Goal: Contribute content: Add original content to the website for others to see

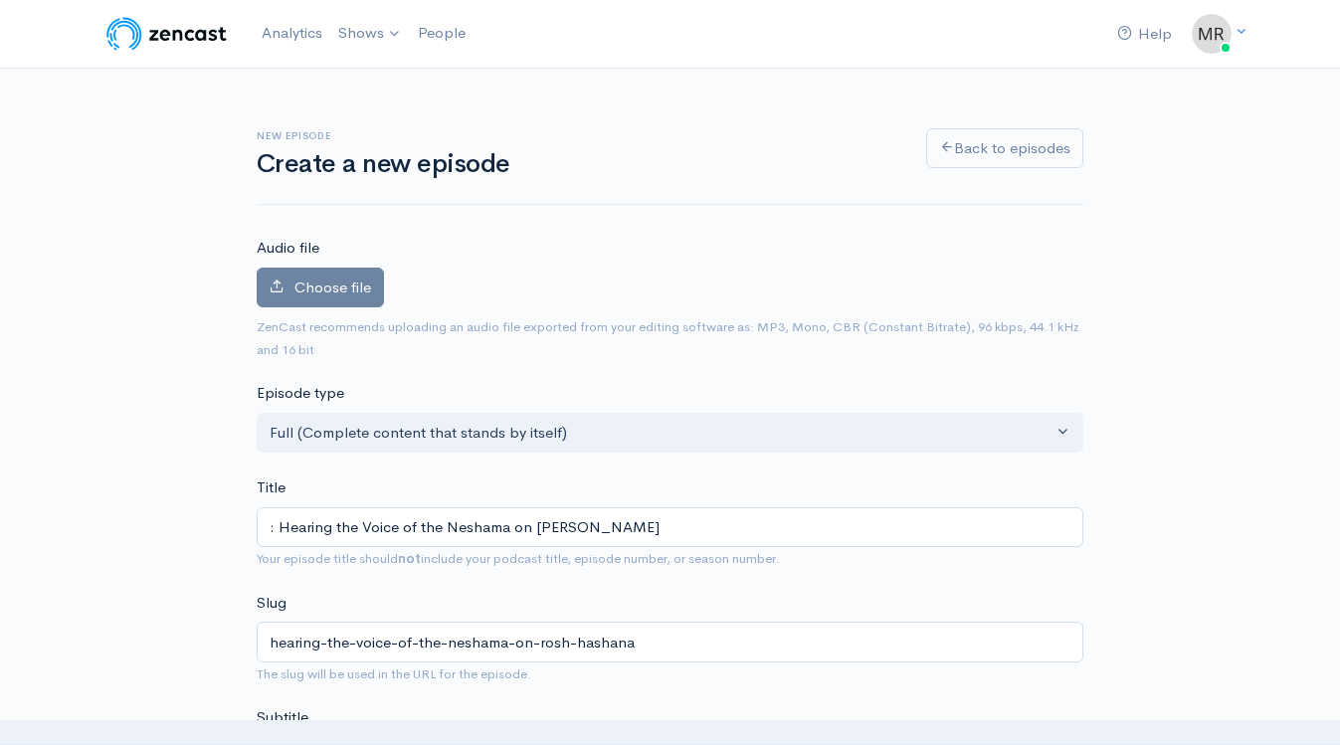
click at [283, 530] on input ": Hearing the Voice of the Neshama on [PERSON_NAME]" at bounding box center [670, 527] width 827 height 41
type input "Hearing the Voice of the Neshama on [PERSON_NAME]"
click at [329, 311] on div "Choose file 0" at bounding box center [670, 292] width 827 height 49
click at [329, 300] on label "Choose file" at bounding box center [320, 288] width 127 height 41
click at [0, 0] on input "Choose file" at bounding box center [0, 0] width 0 height 0
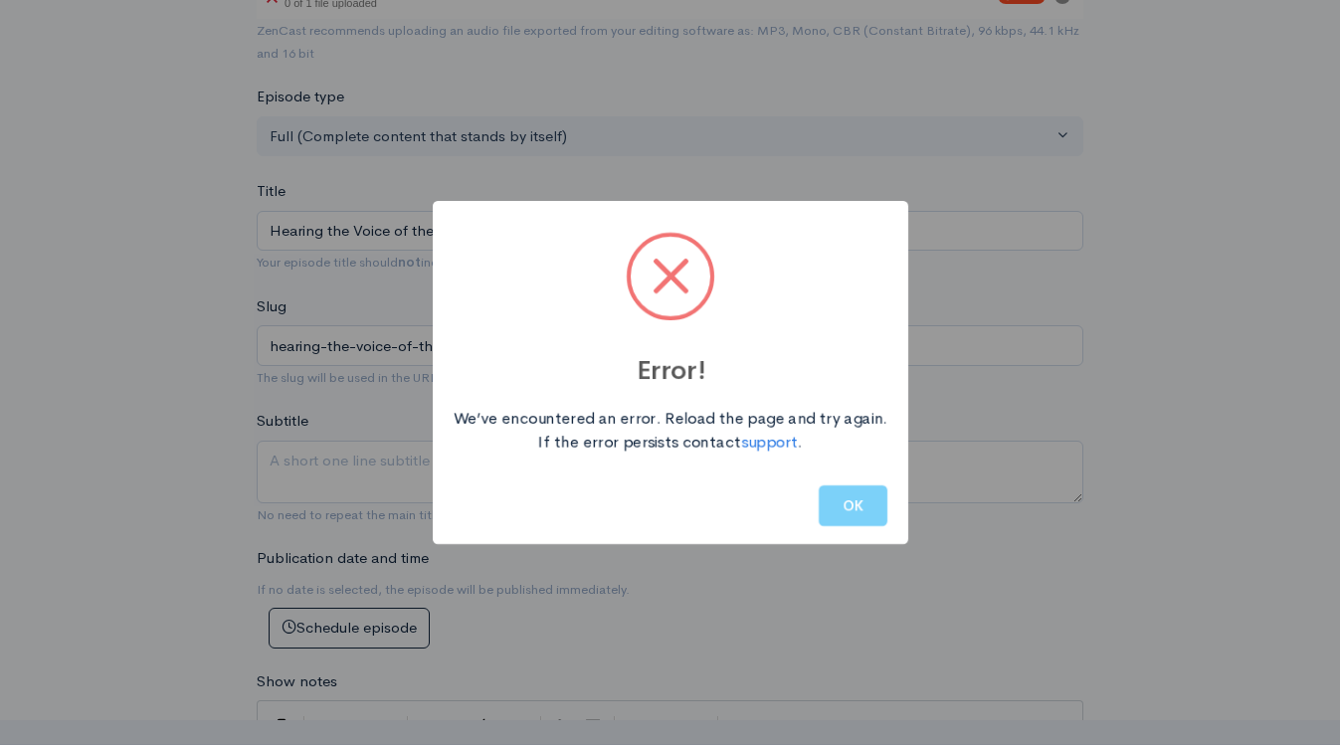
scroll to position [486, 0]
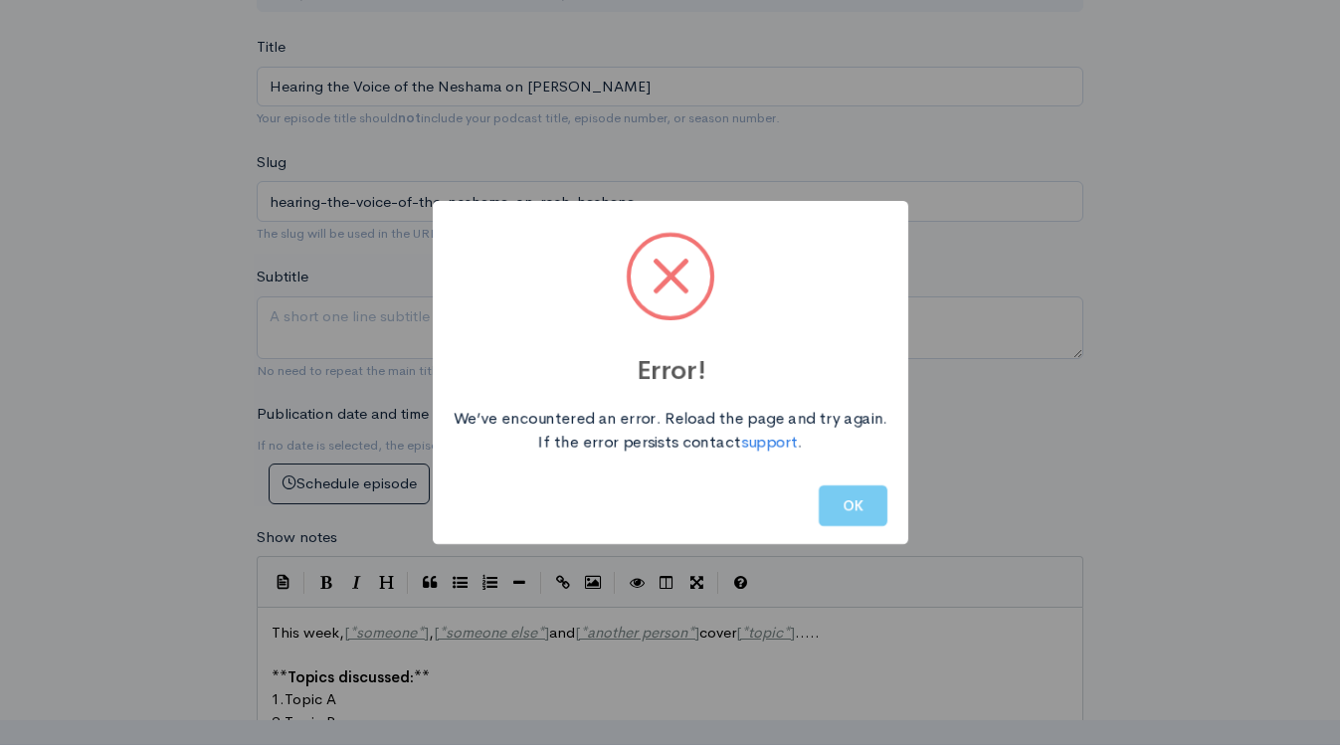
click at [875, 504] on button "OK" at bounding box center [853, 505] width 69 height 41
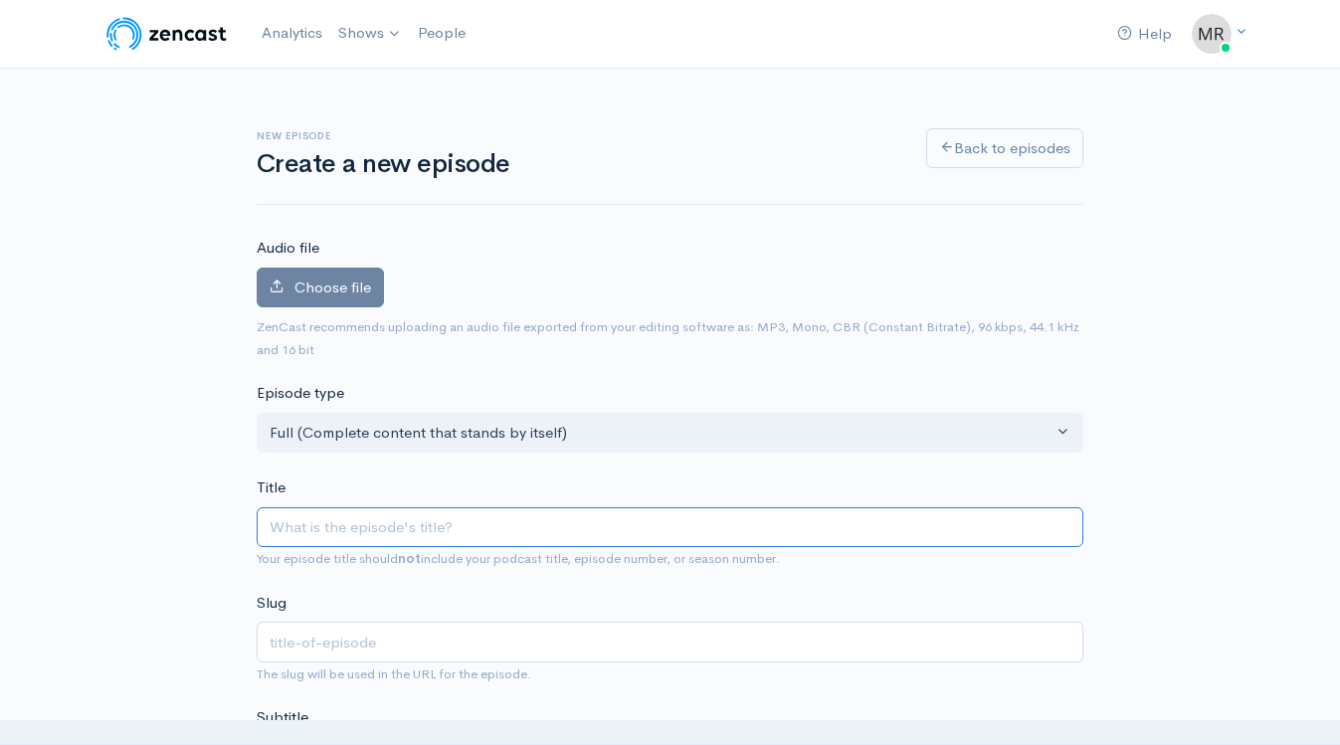
click at [351, 535] on input "Title" at bounding box center [670, 527] width 827 height 41
paste input ": Hearing the Voice of the Neshama on [PERSON_NAME]"
type input ": Hearing the Voice of the Neshama on [PERSON_NAME]"
type input "hearing-the-voice-of-the-neshama-on-rosh-hashana"
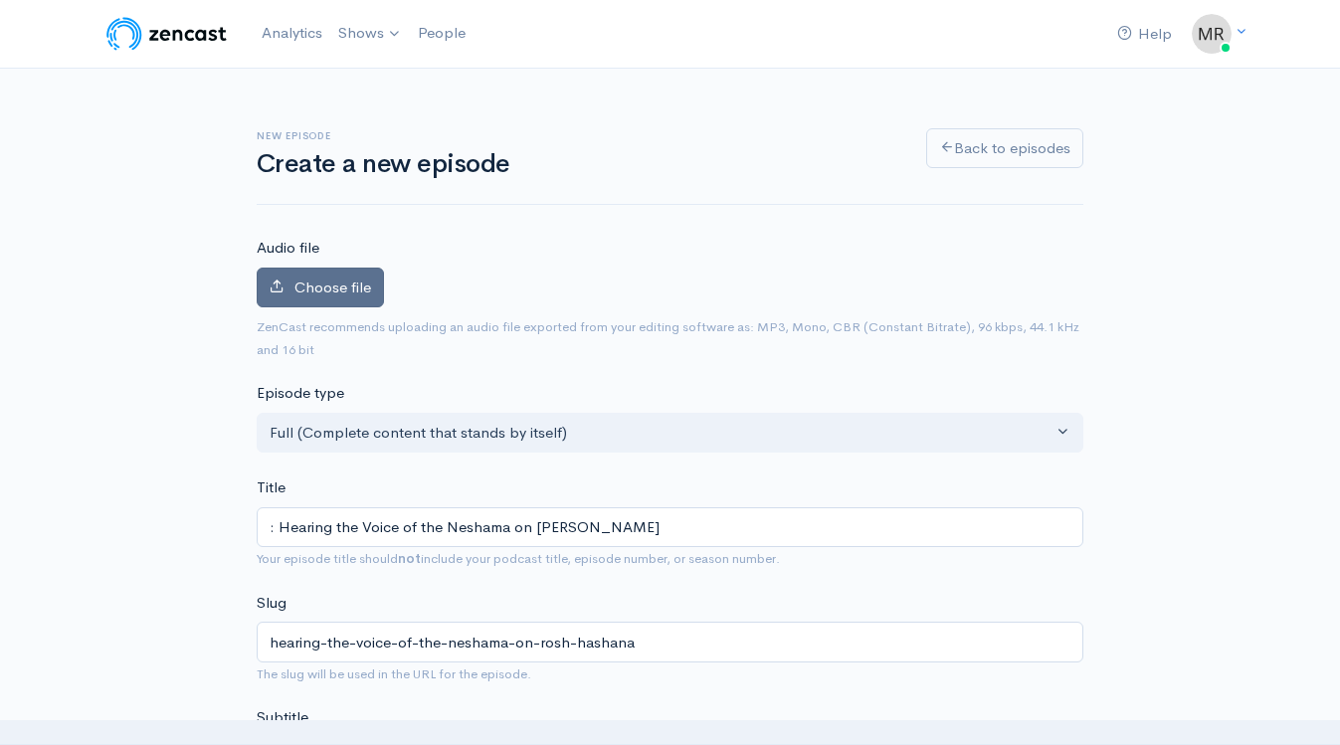
click at [341, 287] on span "Choose file" at bounding box center [332, 287] width 77 height 19
click at [0, 0] on input "Choose file" at bounding box center [0, 0] width 0 height 0
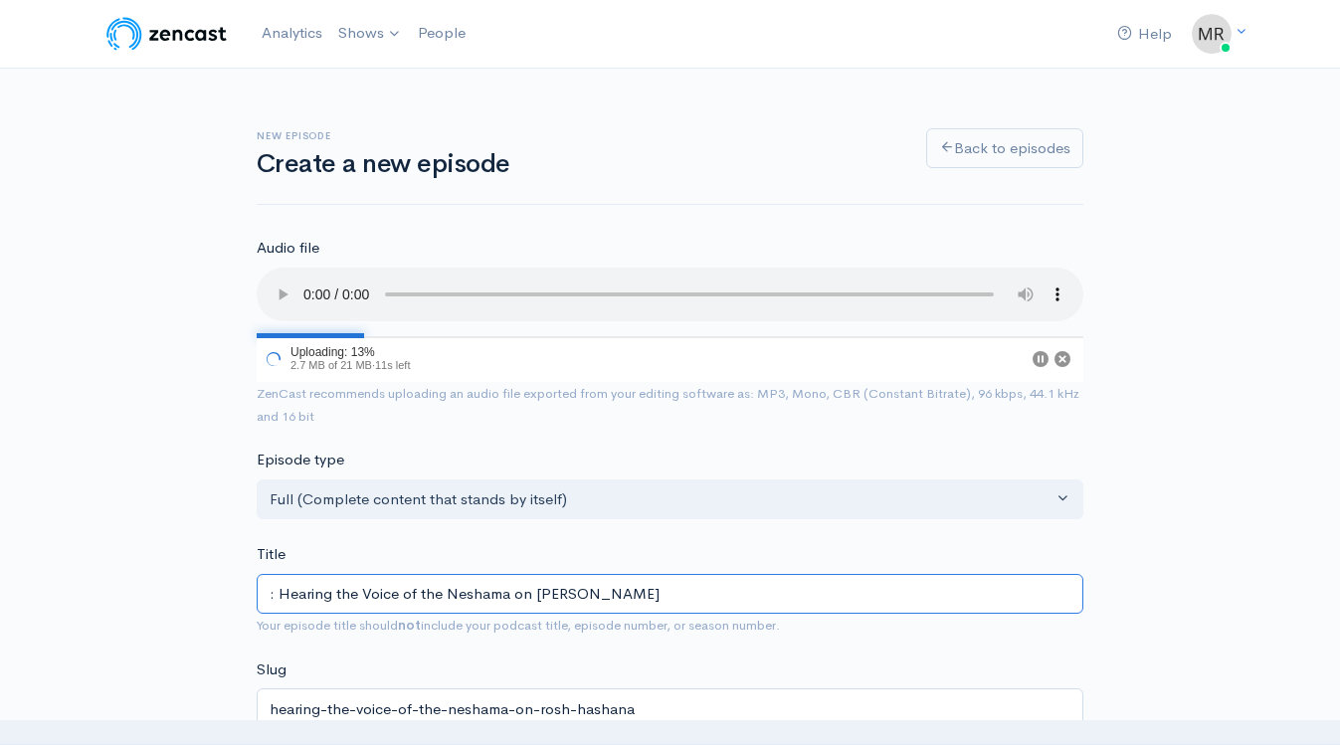
click at [279, 597] on input ": Hearing the Voice of the Neshama on [PERSON_NAME]" at bounding box center [670, 594] width 827 height 41
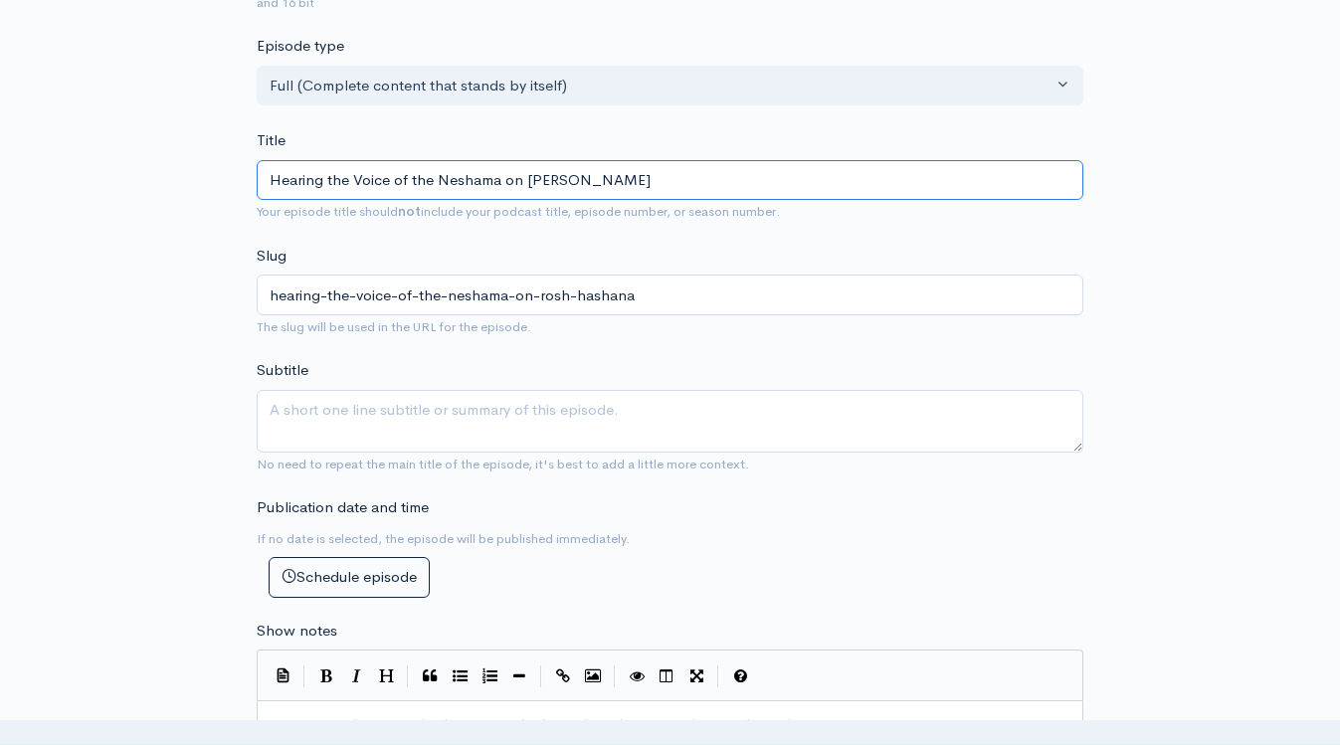
scroll to position [415, 0]
type input "Hearing the Voice of the Neshama on [PERSON_NAME]"
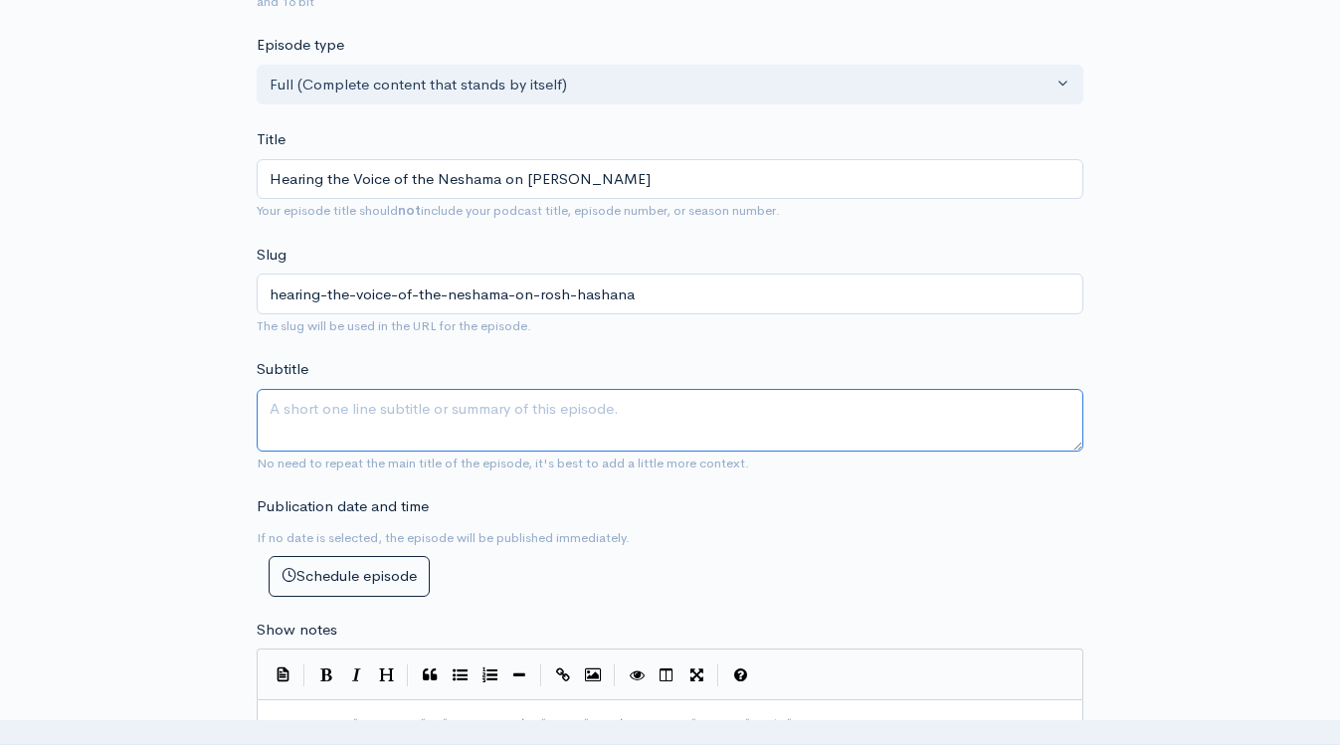
click at [313, 397] on textarea "Subtitle" at bounding box center [670, 420] width 827 height 63
paste textarea ": Hearing the Voice of the Neshama on [PERSON_NAME]"
click at [280, 410] on textarea ": Hearing the Voice of the Neshama on [PERSON_NAME]" at bounding box center [670, 420] width 827 height 63
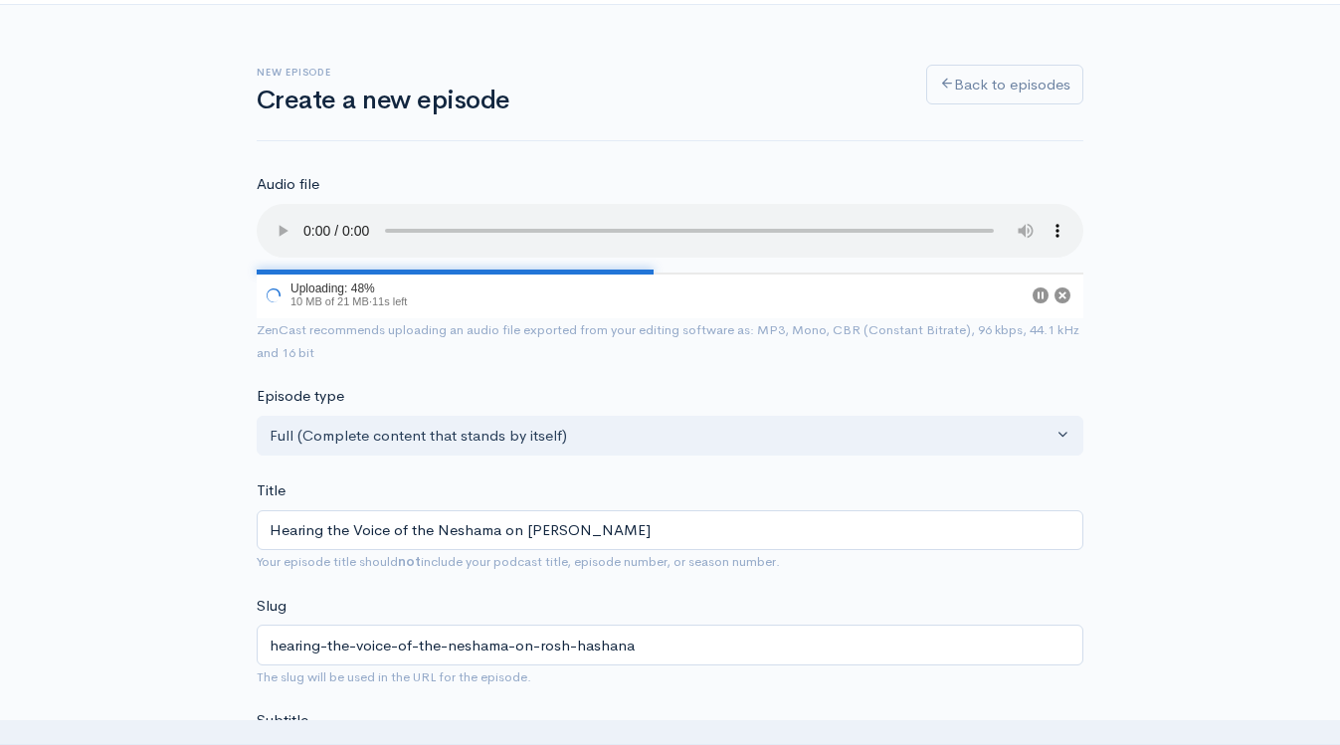
scroll to position [0, 0]
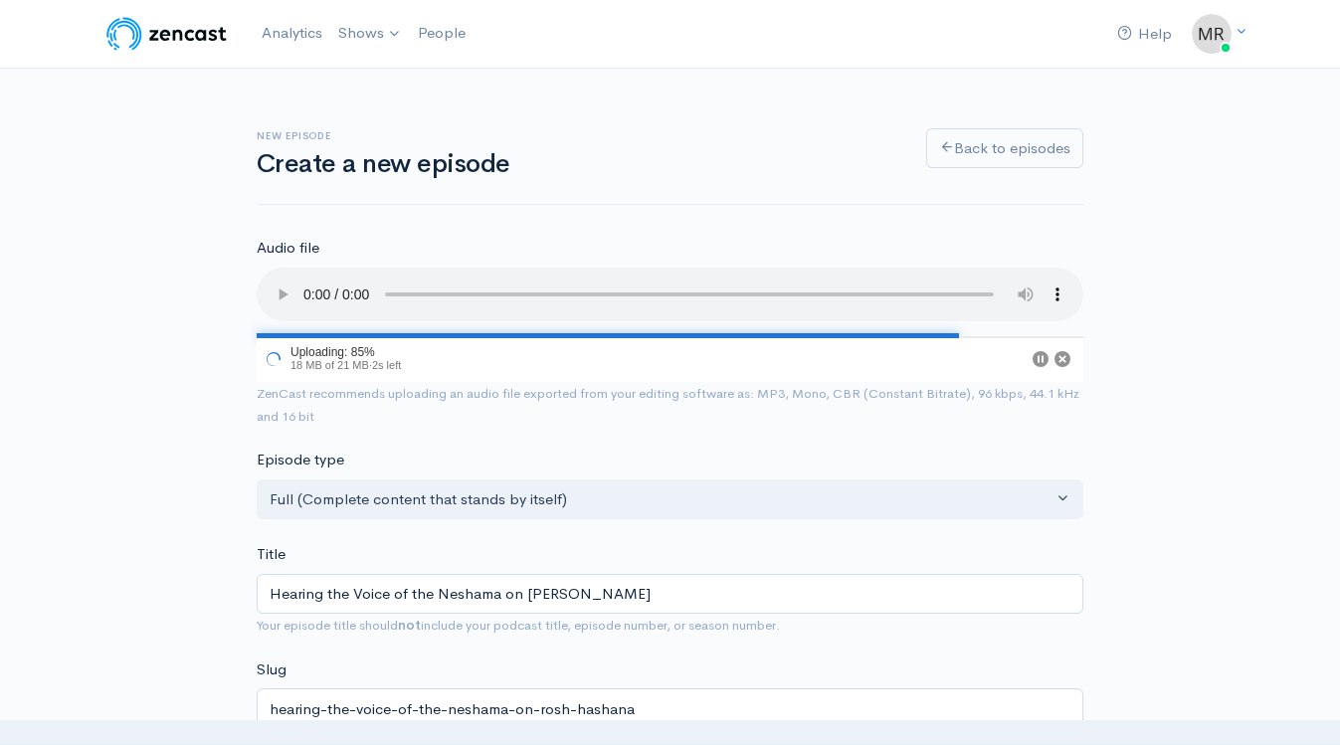
type textarea "Hearing the Voice of the Neshama on [PERSON_NAME]"
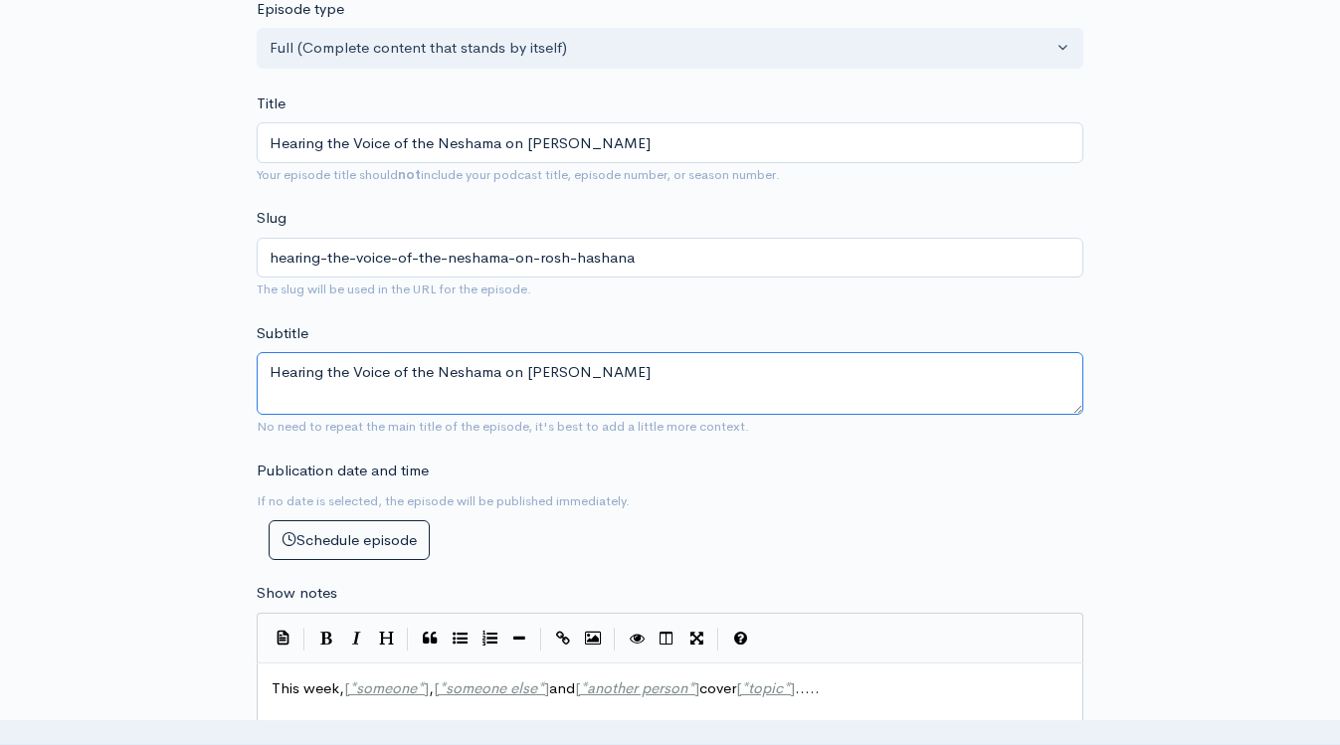
scroll to position [691, 0]
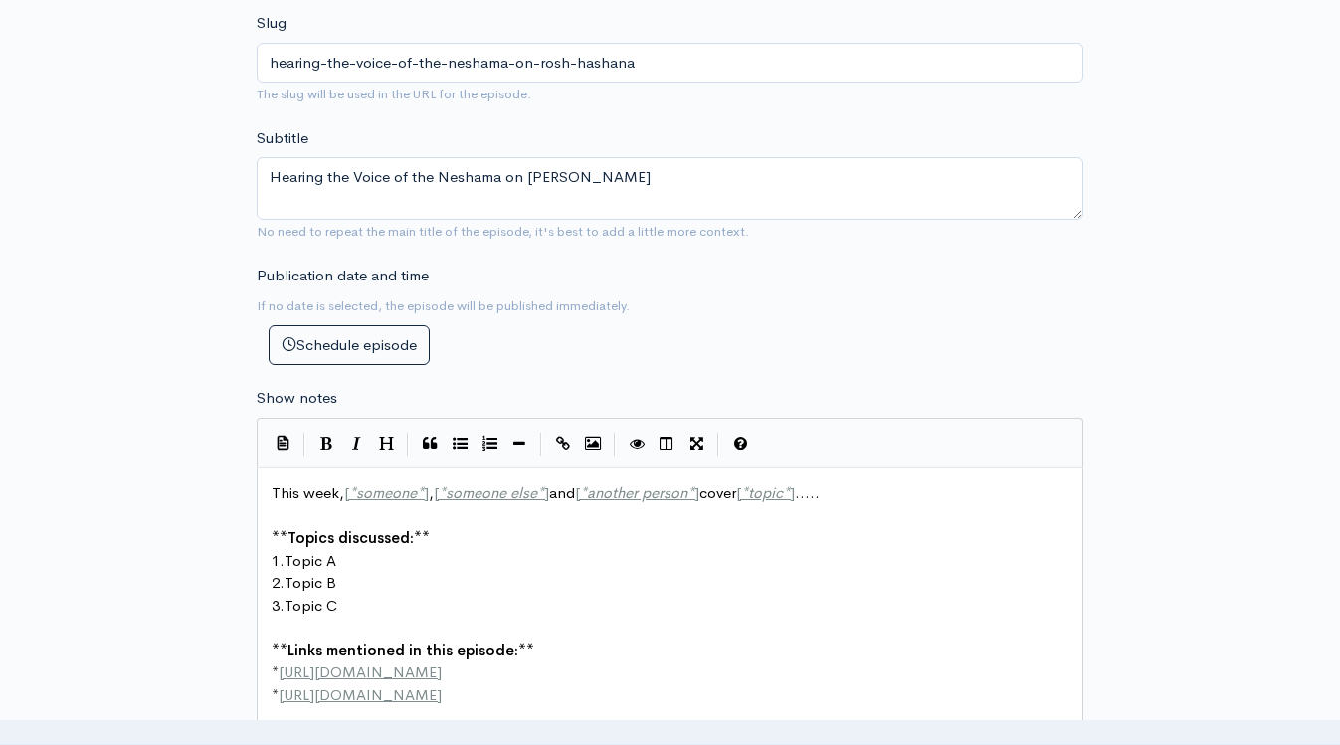
click at [513, 559] on pre "1. Topic A" at bounding box center [670, 561] width 805 height 23
type textarea "This week, [*someone*], [*someone else*] and [*another person*] cover [*topic*]…"
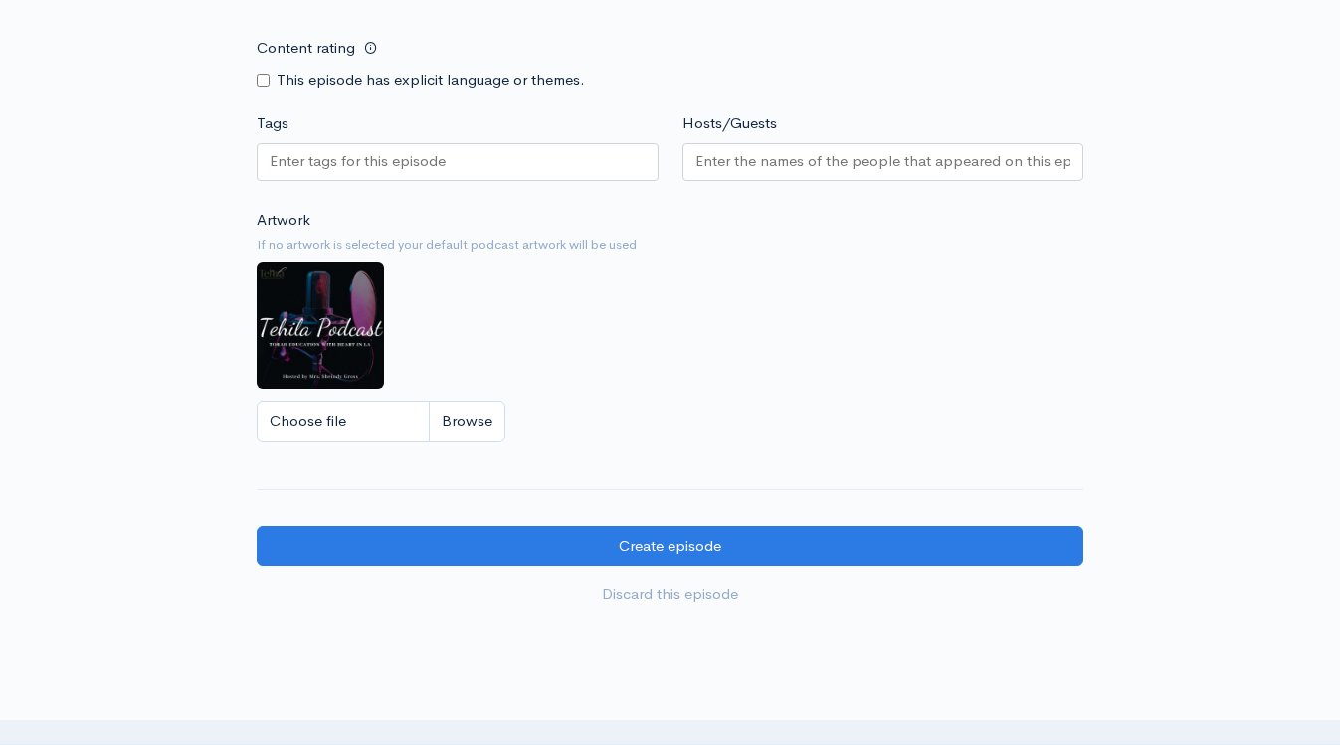
scroll to position [1659, 0]
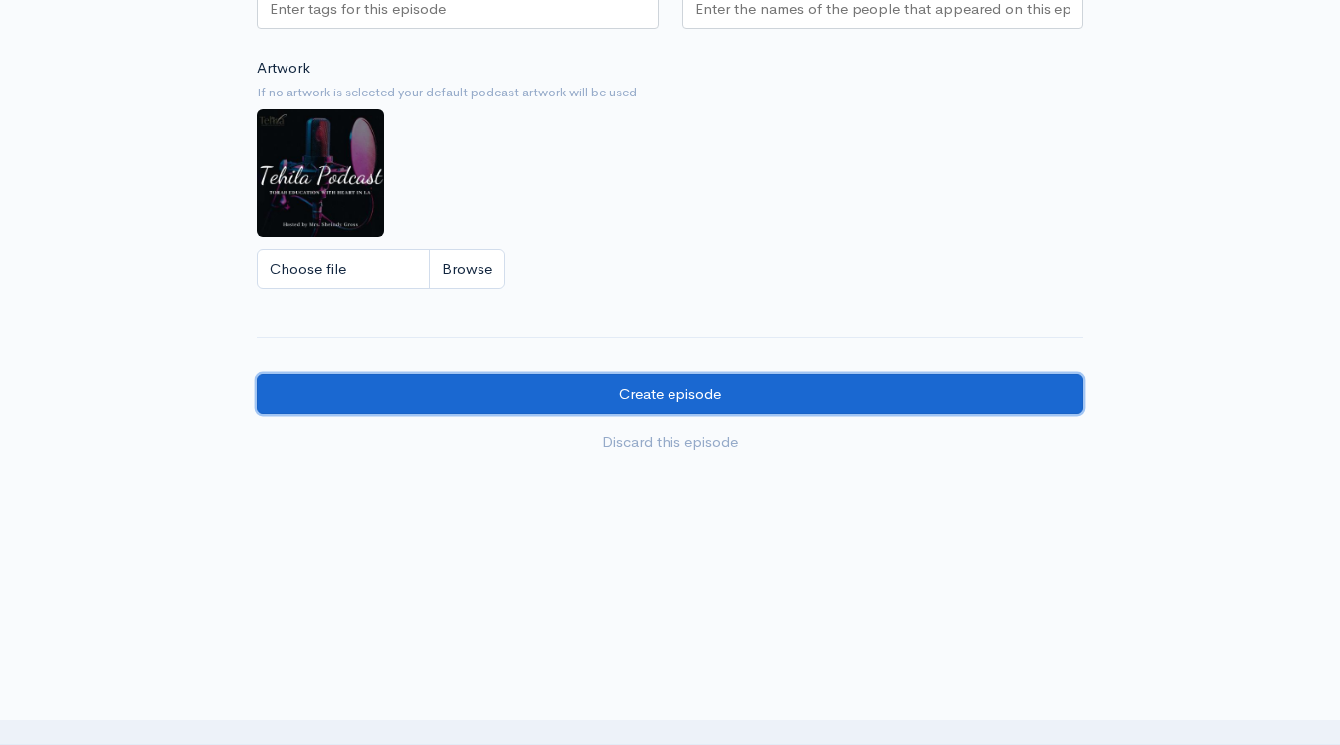
click at [571, 403] on input "Create episode" at bounding box center [670, 394] width 827 height 41
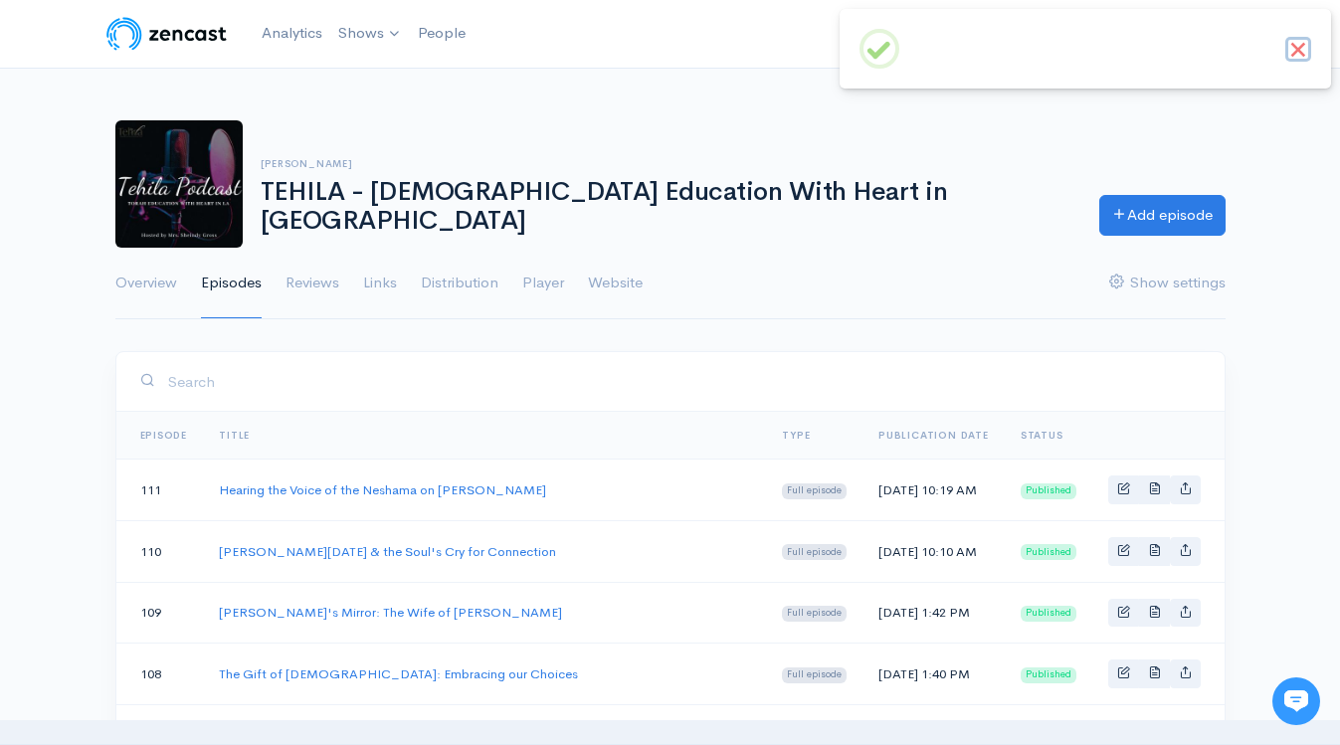
click at [1306, 53] on button "×" at bounding box center [1298, 50] width 26 height 26
click at [1158, 32] on link "Help" at bounding box center [1144, 34] width 71 height 43
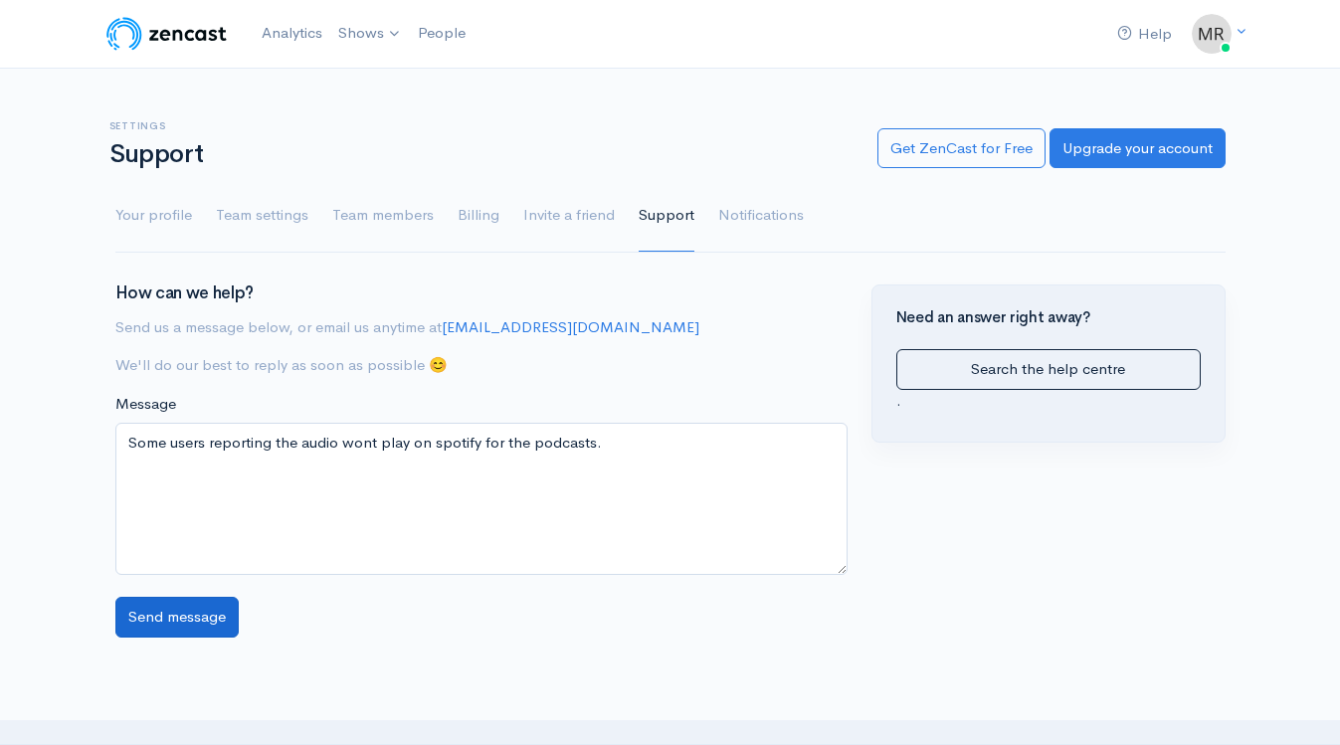
type textarea "Some users reporting the audio wont play on spotify for the podcasts."
click at [192, 629] on input "Send message" at bounding box center [176, 617] width 123 height 41
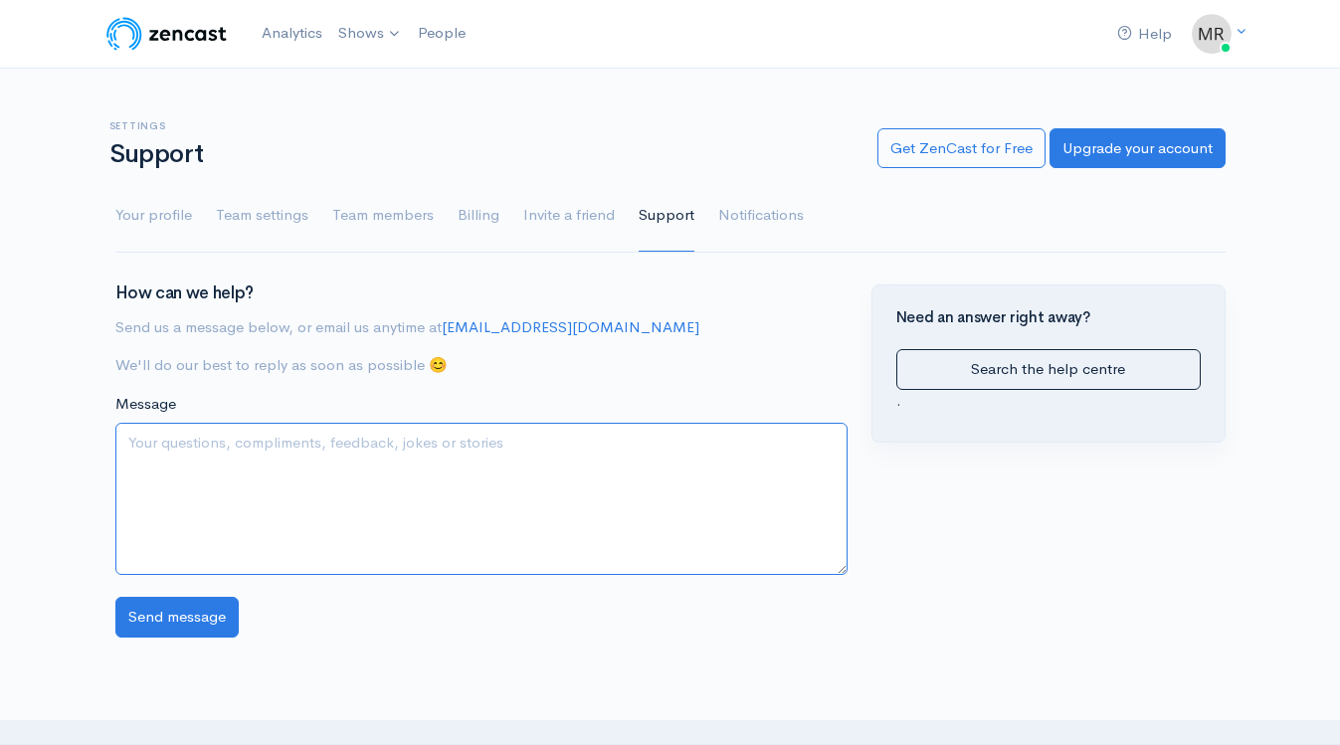
click at [563, 457] on textarea "Message" at bounding box center [481, 499] width 732 height 152
drag, startPoint x: 602, startPoint y: 318, endPoint x: 445, endPoint y: 331, distance: 157.7
click at [445, 331] on p "Send us a message below, or email us anytime at hello@zencast.fm" at bounding box center [481, 327] width 732 height 23
copy link "hello@zencast.fm"
click at [651, 301] on h3 "How can we help?" at bounding box center [481, 293] width 732 height 19
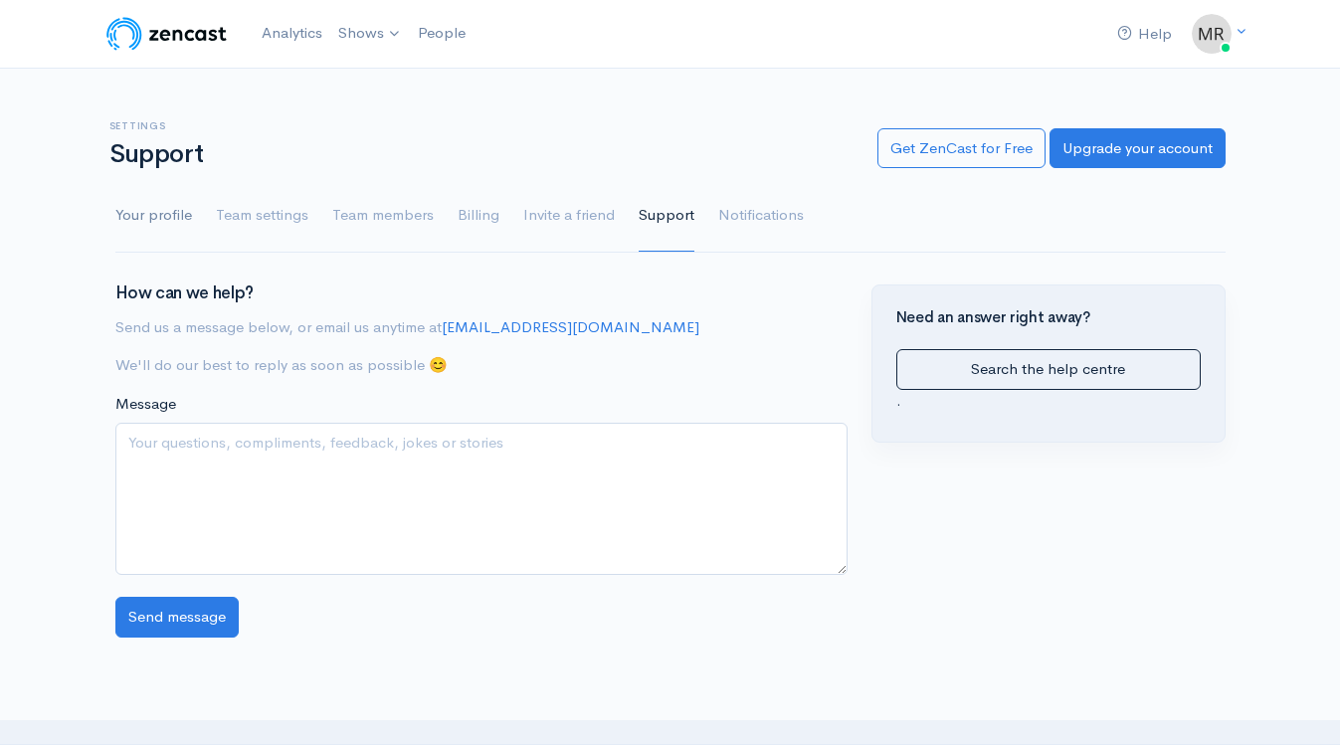
click at [164, 218] on link "Your profile" at bounding box center [153, 216] width 77 height 72
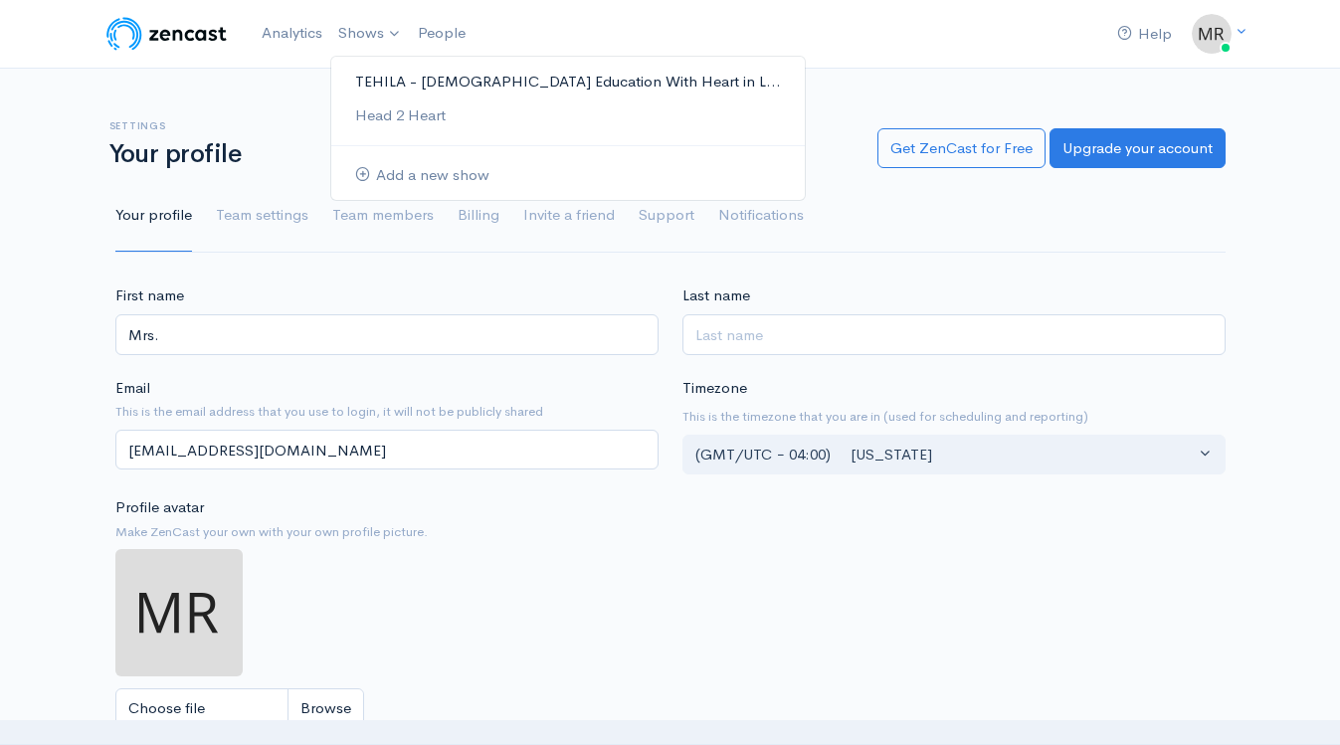
click at [384, 81] on link "TEHILA - [DEMOGRAPHIC_DATA] Education With Heart in L..." at bounding box center [567, 82] width 473 height 35
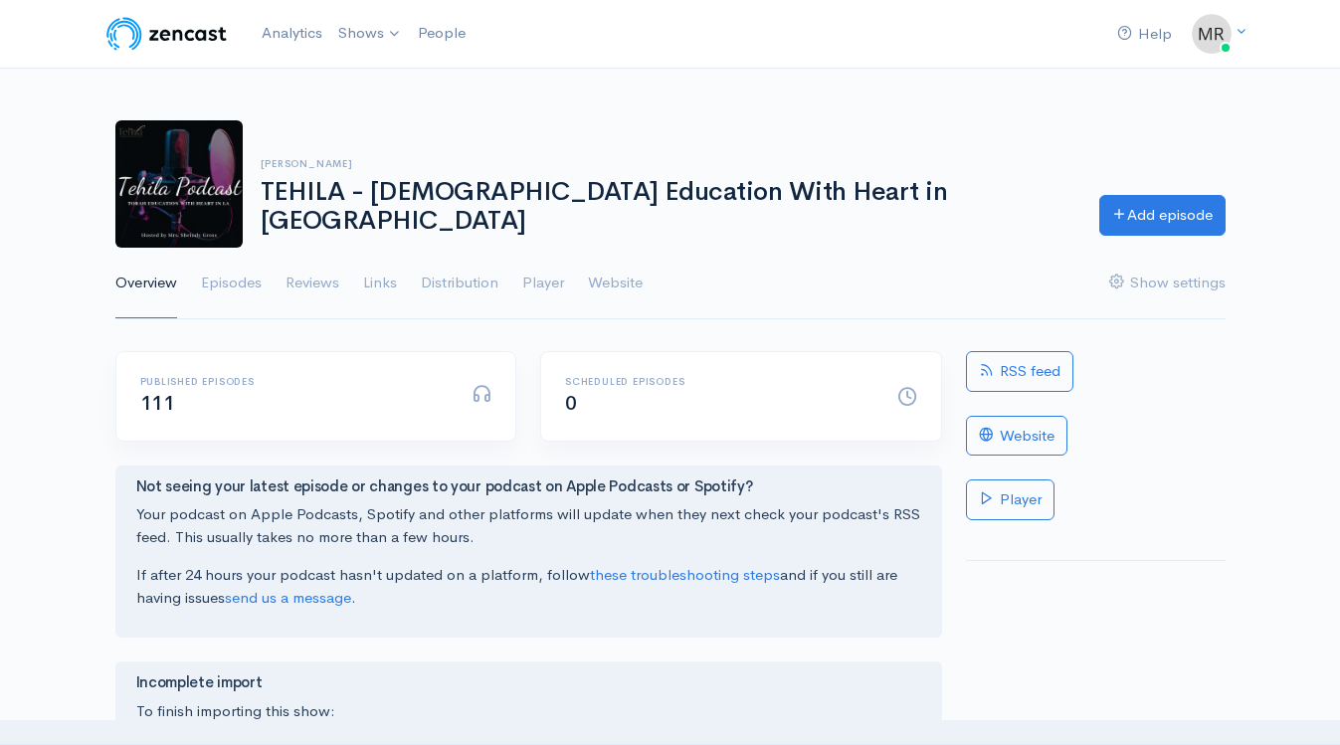
click at [375, 79] on div "Help Notifications View all Your profile Team settings Default team Current Log…" at bounding box center [670, 703] width 1340 height 1407
click at [232, 285] on link "Episodes" at bounding box center [231, 284] width 61 height 72
